Goal: Information Seeking & Learning: Learn about a topic

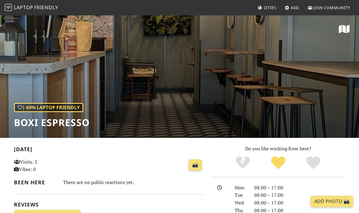
click at [37, 6] on span "Friendly" at bounding box center [46, 7] width 24 height 7
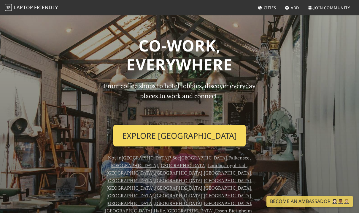
click at [181, 136] on link "Explore Berlin" at bounding box center [179, 136] width 132 height 22
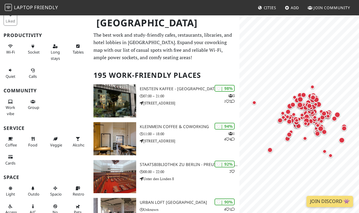
scroll to position [35, 0]
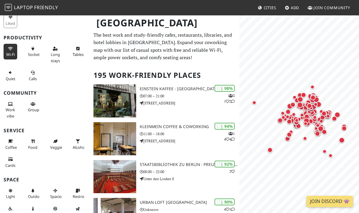
click at [9, 49] on icon at bounding box center [10, 49] width 5 height 4
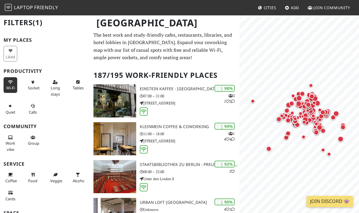
scroll to position [1, 0]
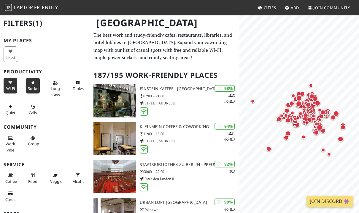
click at [33, 85] on button "Sockets" at bounding box center [33, 86] width 14 height 16
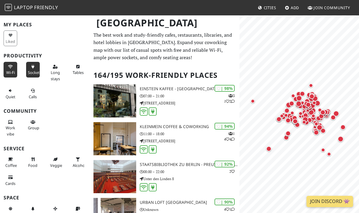
scroll to position [16, 0]
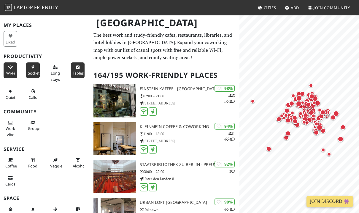
click at [77, 70] on button "Tables" at bounding box center [78, 71] width 14 height 16
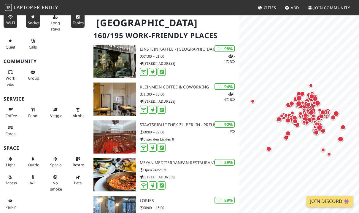
scroll to position [39, 0]
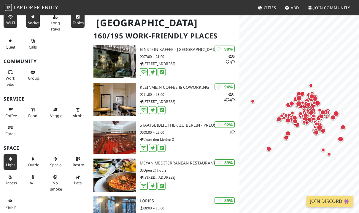
click at [8, 161] on icon at bounding box center [10, 160] width 5 height 4
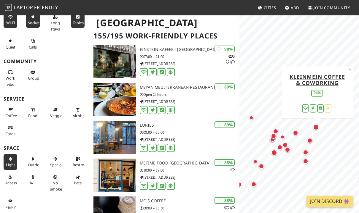
click at [314, 128] on div "Map marker" at bounding box center [316, 127] width 6 height 6
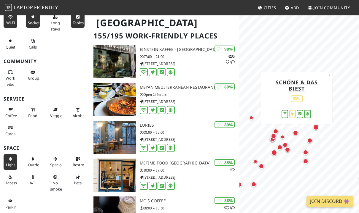
click at [293, 132] on div "Map marker" at bounding box center [294, 132] width 5 height 5
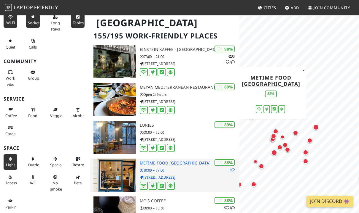
scroll to position [57, 0]
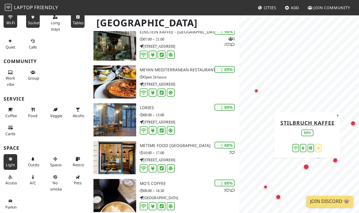
click at [306, 165] on div "Map marker" at bounding box center [306, 167] width 6 height 6
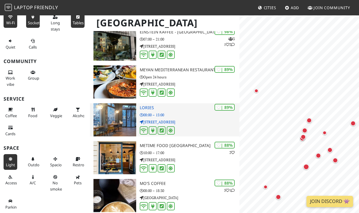
scroll to position [0, 0]
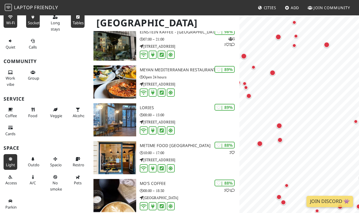
click at [358, 156] on html "Laptop Friendly Cities Add Join Community Berlin Filters (4) My Places Liked Pr…" at bounding box center [179, 49] width 359 height 213
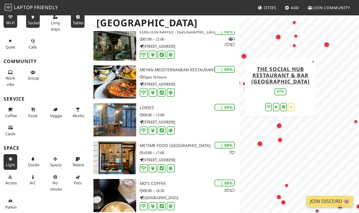
click at [282, 126] on div "Map marker" at bounding box center [279, 126] width 6 height 6
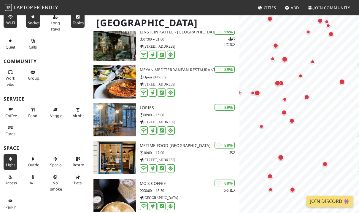
click at [358, 151] on html "Laptop Friendly Cities Add Join Community Berlin Filters (4) My Places Liked Pr…" at bounding box center [179, 49] width 359 height 213
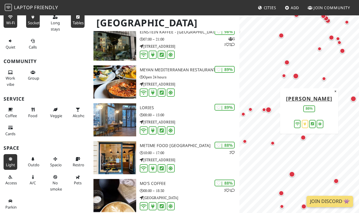
click at [270, 111] on div "Map marker" at bounding box center [268, 110] width 6 height 6
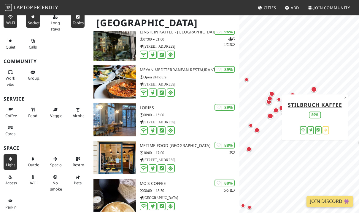
click at [270, 117] on div "Map marker" at bounding box center [270, 116] width 6 height 6
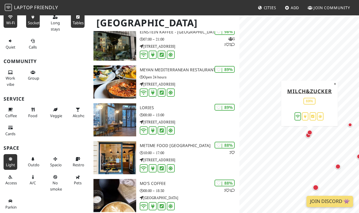
click at [306, 139] on div "Map marker" at bounding box center [309, 137] width 8 height 8
click at [310, 133] on div "Map marker" at bounding box center [309, 132] width 5 height 5
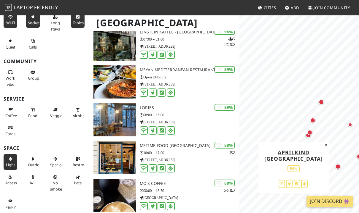
click at [338, 167] on div "Map marker" at bounding box center [337, 166] width 5 height 5
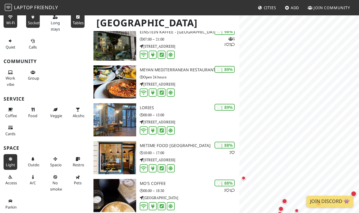
click at [12, 159] on icon at bounding box center [10, 160] width 5 height 4
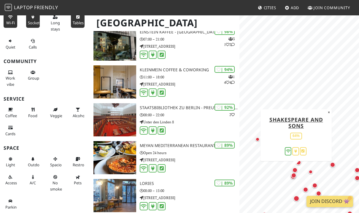
click at [293, 170] on div "Map marker" at bounding box center [294, 170] width 5 height 5
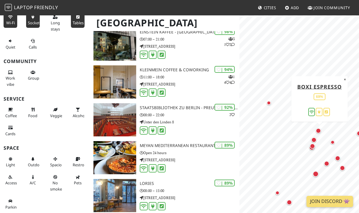
click at [318, 130] on div "Map marker" at bounding box center [317, 130] width 5 height 5
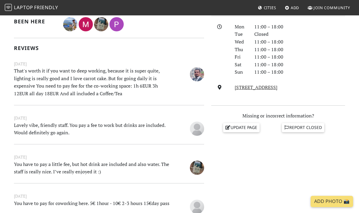
scroll to position [172, 0]
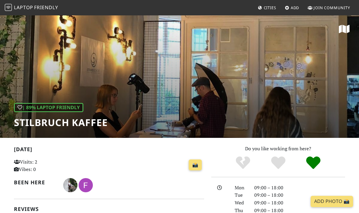
click at [189, 81] on div "| 89% Laptop Friendly Stilbruch Kaffee" at bounding box center [179, 76] width 359 height 123
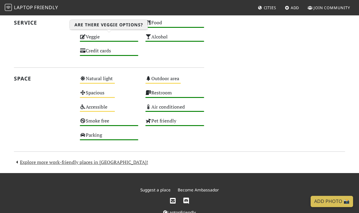
scroll to position [368, 0]
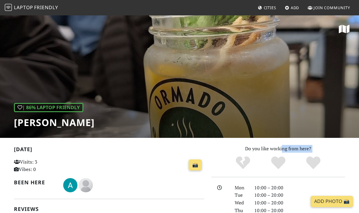
click at [284, 145] on div "Do you like working from here?" at bounding box center [278, 157] width 134 height 25
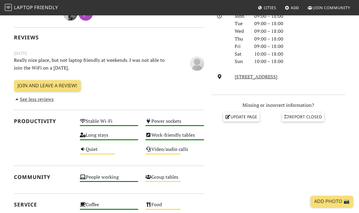
scroll to position [160, 0]
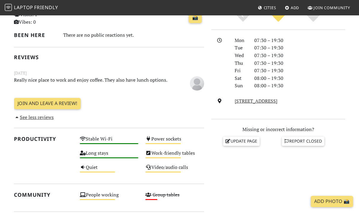
scroll to position [148, 0]
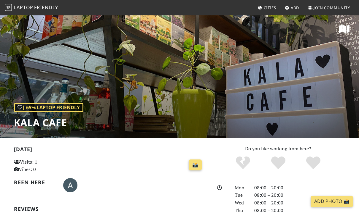
click at [190, 88] on div "| 65% Laptop Friendly KALA Cafe" at bounding box center [179, 76] width 359 height 123
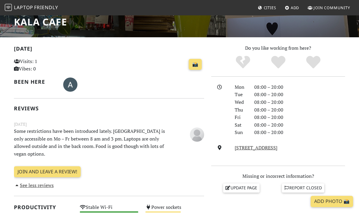
scroll to position [116, 0]
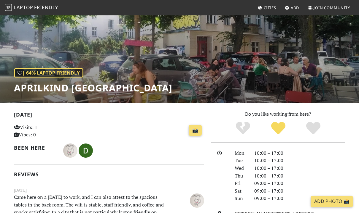
scroll to position [44, 0]
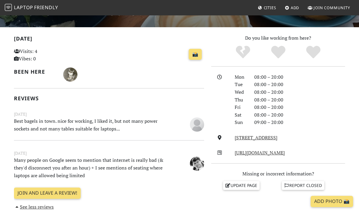
scroll to position [117, 0]
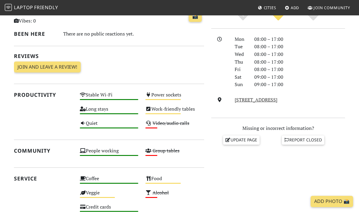
scroll to position [162, 0]
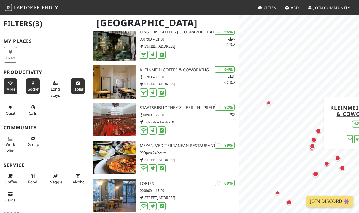
scroll to position [66, 0]
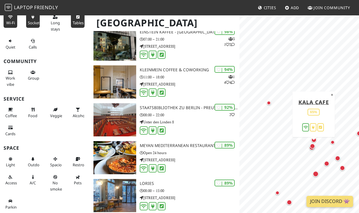
click at [311, 146] on div "Map marker" at bounding box center [311, 146] width 5 height 5
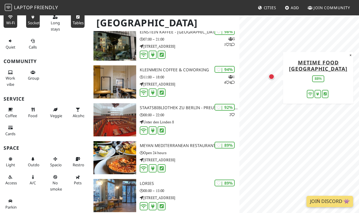
click at [269, 79] on div "Map marker" at bounding box center [271, 77] width 6 height 6
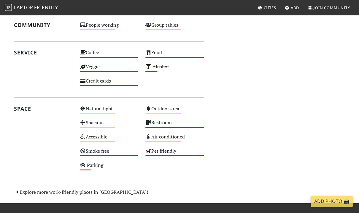
scroll to position [167, 0]
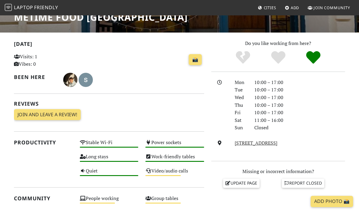
scroll to position [106, 0]
